Goal: Task Accomplishment & Management: Complete application form

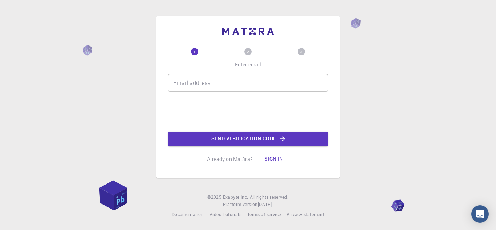
click at [225, 78] on input "Email address" at bounding box center [248, 82] width 160 height 17
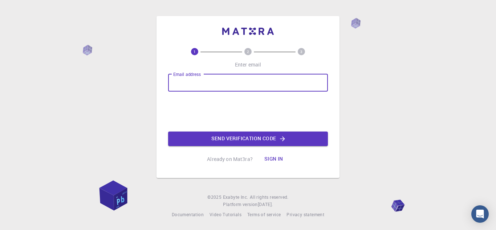
type input "[EMAIL_ADDRESS][DOMAIN_NAME]"
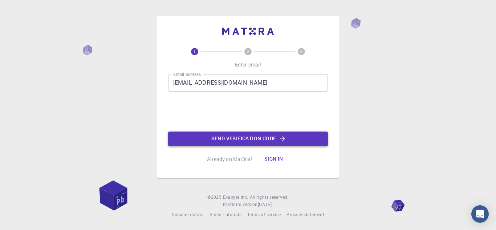
click at [247, 137] on button "Send verification code" at bounding box center [248, 138] width 160 height 15
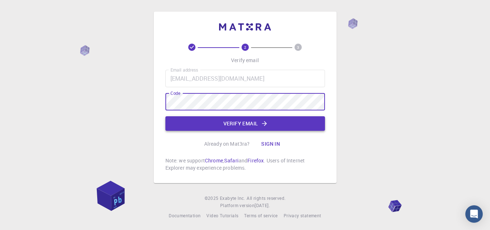
click at [229, 122] on button "Verify email" at bounding box center [245, 123] width 160 height 15
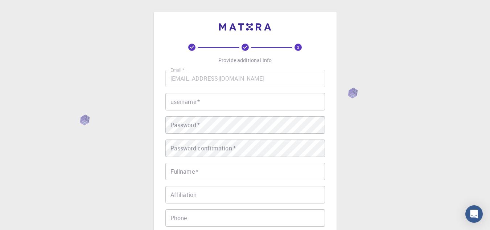
click at [226, 103] on input "username   *" at bounding box center [245, 101] width 160 height 17
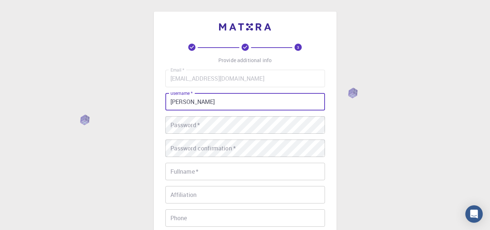
type input "[PERSON_NAME]"
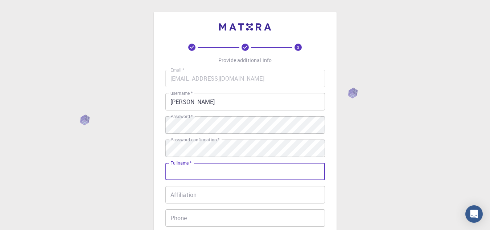
drag, startPoint x: 427, startPoint y: 0, endPoint x: 355, endPoint y: 19, distance: 75.1
click at [355, 19] on div "3 Provide additional info Email   * [EMAIL_ADDRESS][DOMAIN_NAME] Email   * user…" at bounding box center [245, 184] width 490 height 369
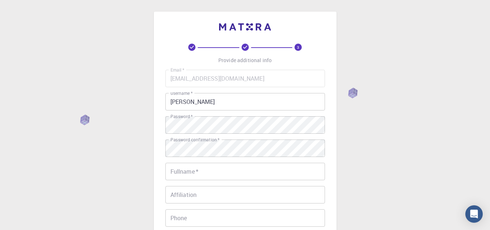
click at [417, 82] on div "3 Provide additional info Email   * [EMAIL_ADDRESS][DOMAIN_NAME] Email   * user…" at bounding box center [245, 184] width 490 height 369
click at [212, 173] on input "Fullname   *" at bounding box center [245, 171] width 160 height 17
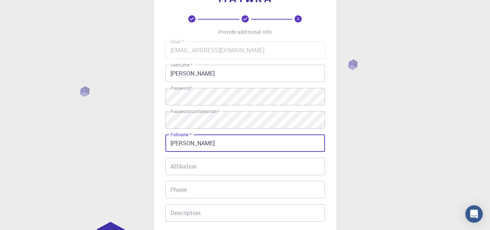
scroll to position [36, 0]
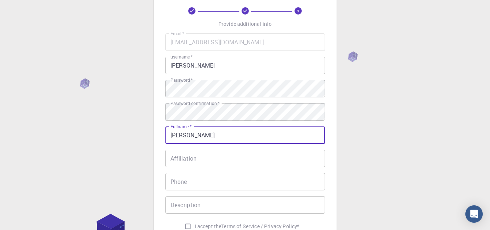
type input "[PERSON_NAME]"
click at [217, 159] on input "Affiliation" at bounding box center [245, 157] width 160 height 17
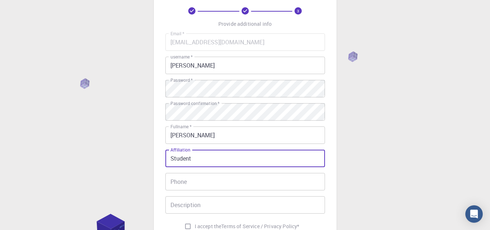
type input "Student"
click at [219, 185] on input "Phone" at bounding box center [245, 181] width 160 height 17
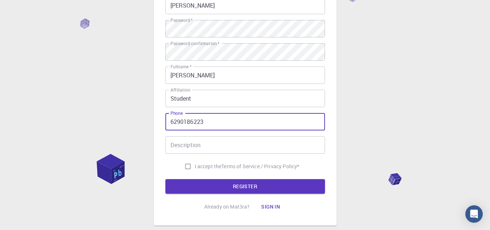
scroll to position [109, 0]
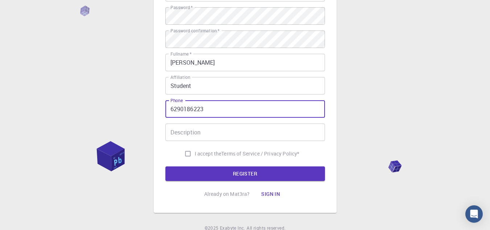
type input "6290186223"
click at [218, 131] on input "Description" at bounding box center [245, 131] width 160 height 17
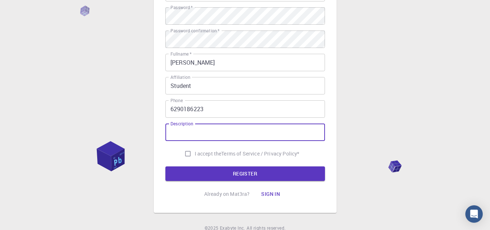
click at [218, 131] on input "Description" at bounding box center [245, 131] width 160 height 17
type input "NA"
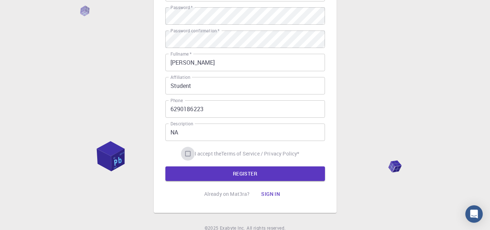
click at [185, 152] on input "I accept the Terms of Service / Privacy Policy *" at bounding box center [188, 154] width 14 height 14
click at [185, 155] on input "I accept the Terms of Service / Privacy Policy *" at bounding box center [188, 154] width 14 height 14
click at [185, 153] on input "I accept the Terms of Service / Privacy Policy *" at bounding box center [188, 154] width 14 height 14
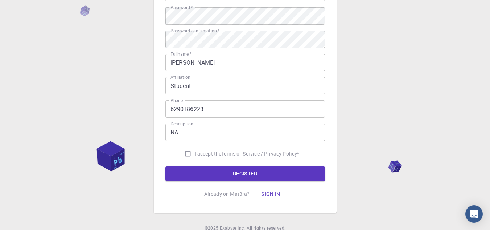
checkbox input "true"
click at [233, 172] on button "REGISTER" at bounding box center [245, 173] width 160 height 15
click at [233, 160] on div "Email   * [EMAIL_ADDRESS][DOMAIN_NAME] Email   * username   * [PERSON_NAME] use…" at bounding box center [245, 61] width 160 height 200
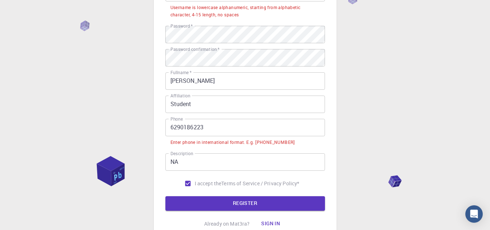
click at [169, 127] on input "6290186223" at bounding box center [245, 127] width 160 height 17
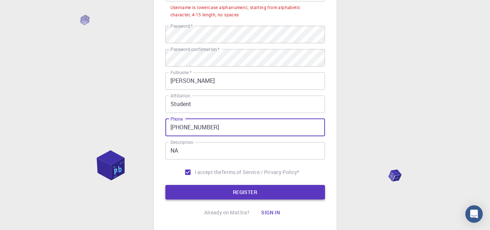
type input "[PHONE_NUMBER]"
click at [237, 194] on button "REGISTER" at bounding box center [245, 192] width 160 height 15
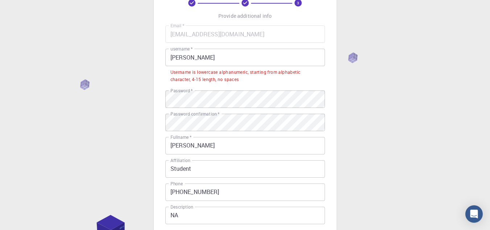
scroll to position [36, 0]
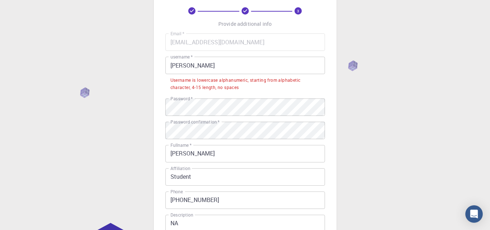
click at [174, 65] on input "[PERSON_NAME]" at bounding box center [245, 65] width 160 height 17
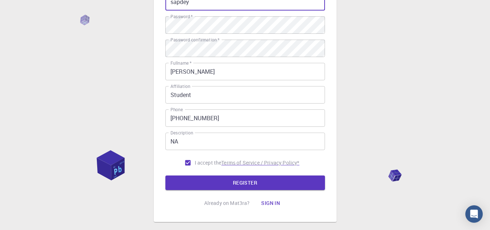
scroll to position [140, 0]
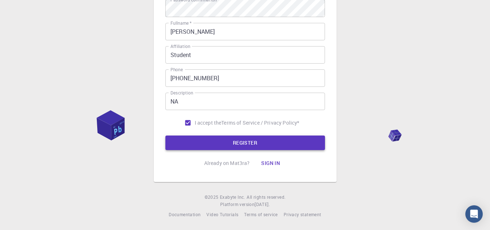
type input "sapdey"
click at [232, 139] on button "REGISTER" at bounding box center [245, 142] width 160 height 15
click at [232, 139] on form "Email   * [EMAIL_ADDRESS][DOMAIN_NAME] Email   * username   * sapdey username  …" at bounding box center [245, 40] width 160 height 220
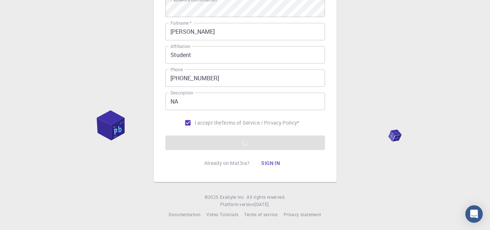
click at [311, 166] on div "3 Provide additional info Email   * [EMAIL_ADDRESS][DOMAIN_NAME] Email   * user…" at bounding box center [245, 37] width 160 height 266
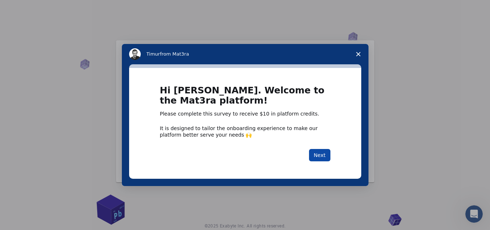
click at [324, 153] on button "Next" at bounding box center [319, 155] width 21 height 12
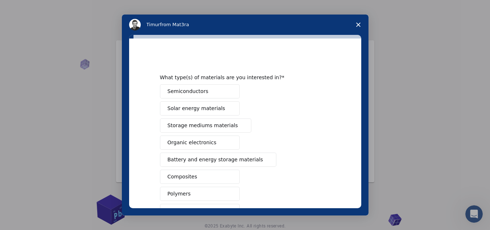
click at [324, 152] on div "Semiconductors Solar energy materials Storage mediums materials Organic electro…" at bounding box center [245, 185] width 171 height 202
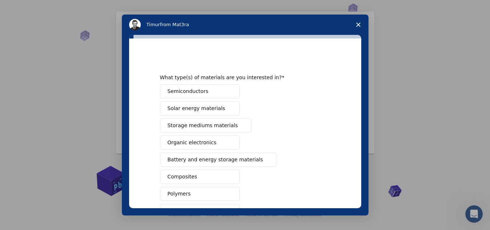
click at [210, 106] on span "Solar energy materials" at bounding box center [197, 109] width 58 height 8
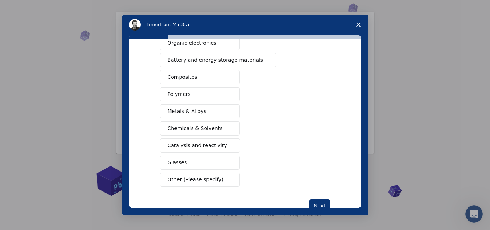
scroll to position [120, 0]
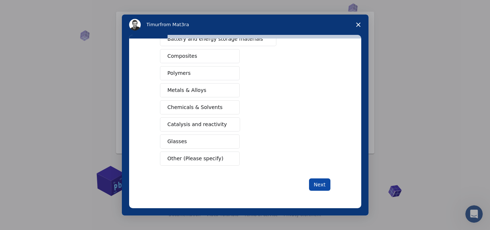
click at [319, 182] on button "Next" at bounding box center [319, 184] width 21 height 12
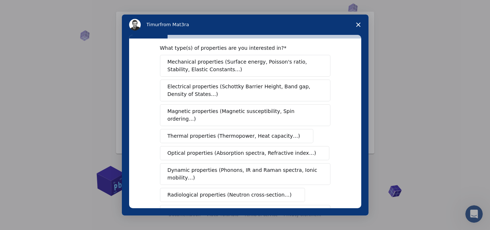
scroll to position [0, 0]
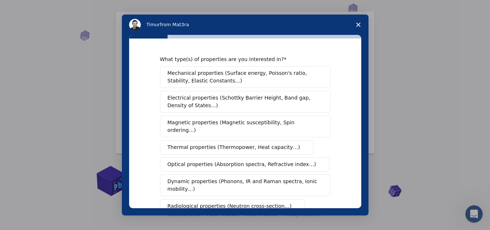
click at [213, 75] on span "Mechanical properties (Surface energy, Poisson's ratio, Stability, Elastic Cons…" at bounding box center [243, 76] width 151 height 15
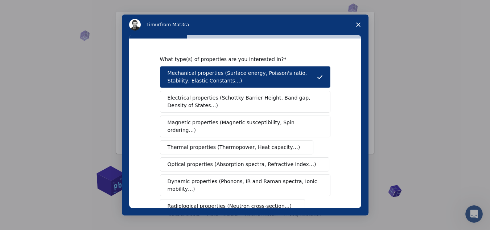
click at [212, 102] on span "Electrical properties (Schottky Barrier Height, Band gap, Density of States…)" at bounding box center [243, 101] width 151 height 15
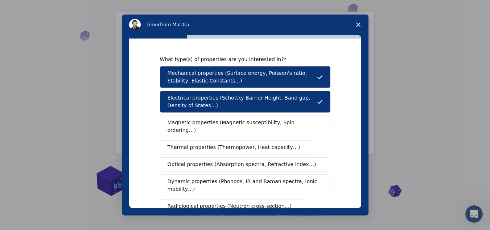
click at [275, 81] on span "Mechanical properties (Surface energy, Poisson's ratio, Stability, Elastic Cons…" at bounding box center [242, 76] width 149 height 15
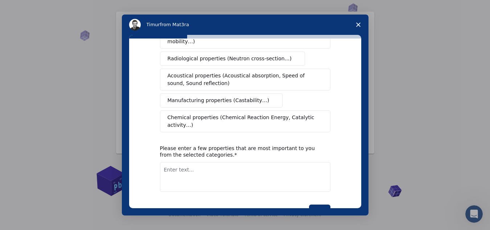
scroll to position [158, 0]
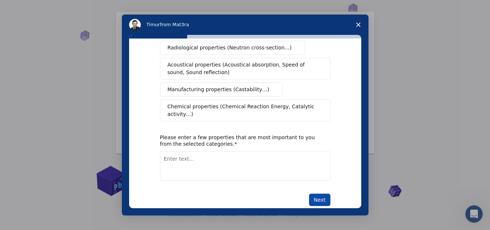
click at [325, 193] on button "Next" at bounding box center [319, 199] width 21 height 12
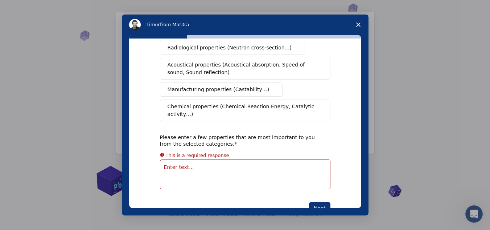
click at [217, 159] on textarea "Enter text..." at bounding box center [245, 174] width 171 height 30
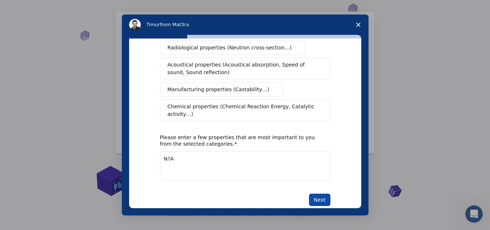
type textarea "N?A"
click at [315, 193] on button "Next" at bounding box center [319, 199] width 21 height 12
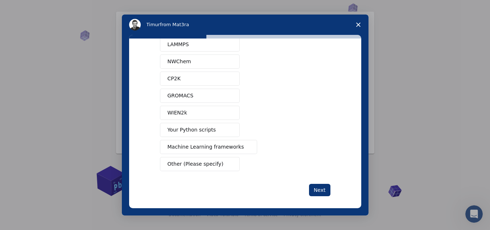
scroll to position [68, 0]
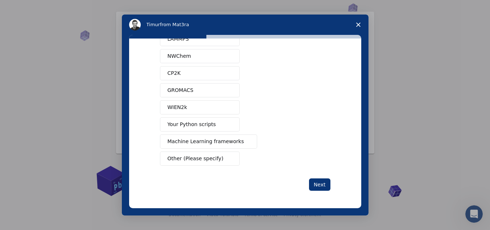
click at [217, 138] on span "Machine Learning frameworks" at bounding box center [206, 142] width 77 height 8
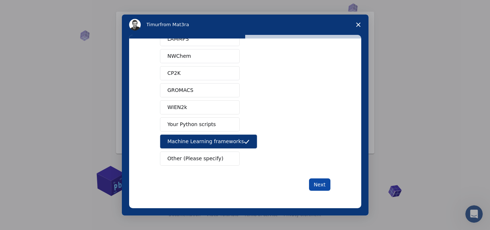
click at [320, 184] on button "Next" at bounding box center [319, 184] width 21 height 12
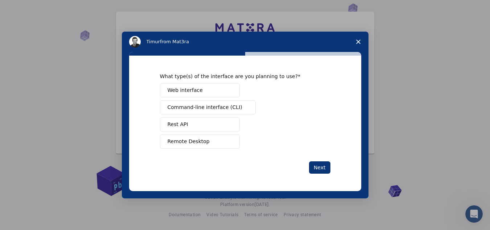
scroll to position [0, 0]
click at [320, 184] on div "What type(s) of the interface are you planning to use? Web interface Command-li…" at bounding box center [245, 123] width 232 height 135
click at [204, 140] on span "Remote Desktop" at bounding box center [189, 142] width 42 height 8
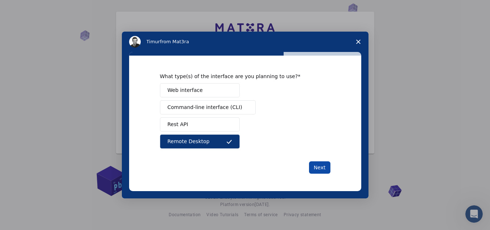
click at [321, 166] on button "Next" at bounding box center [319, 167] width 21 height 12
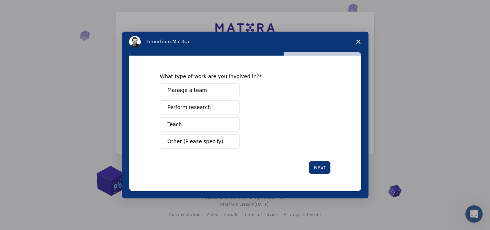
click at [206, 139] on span "Other (Please specify)" at bounding box center [196, 142] width 56 height 8
click at [206, 139] on div "Manage a team Perform research Teach Other (Please specify)" at bounding box center [245, 115] width 171 height 65
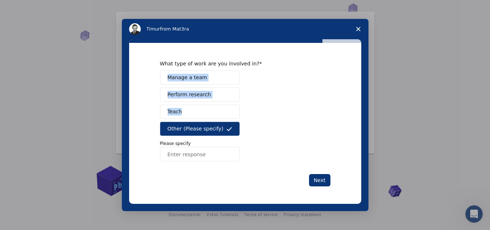
click at [200, 153] on input "Enter response" at bounding box center [200, 154] width 80 height 15
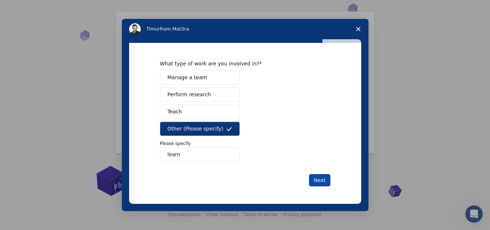
type input "learn"
click at [319, 179] on button "Next" at bounding box center [319, 180] width 21 height 12
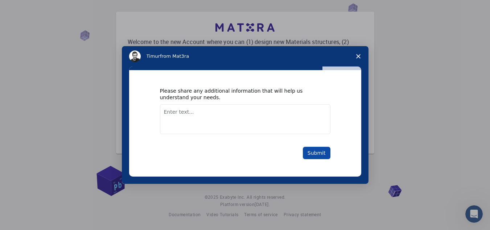
click at [313, 153] on button "Submit" at bounding box center [317, 153] width 28 height 12
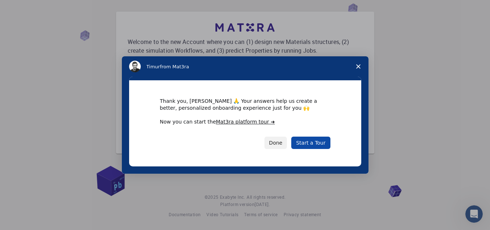
click at [319, 140] on link "Start a Tour" at bounding box center [310, 142] width 39 height 12
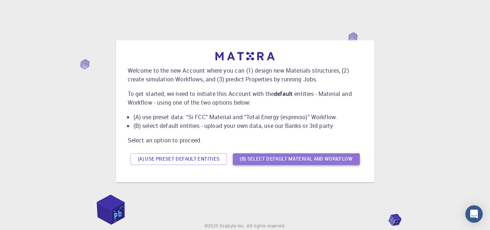
click at [301, 157] on button "(B) Select default material and workflow" at bounding box center [296, 159] width 127 height 12
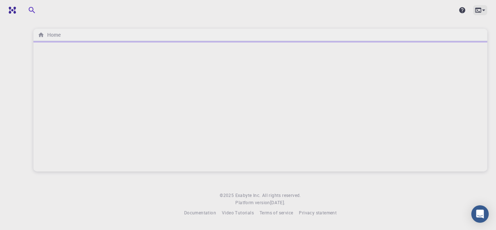
click at [476, 12] on icon at bounding box center [478, 10] width 6 height 5
click at [480, 12] on div at bounding box center [248, 115] width 496 height 230
